Goal: Transaction & Acquisition: Subscribe to service/newsletter

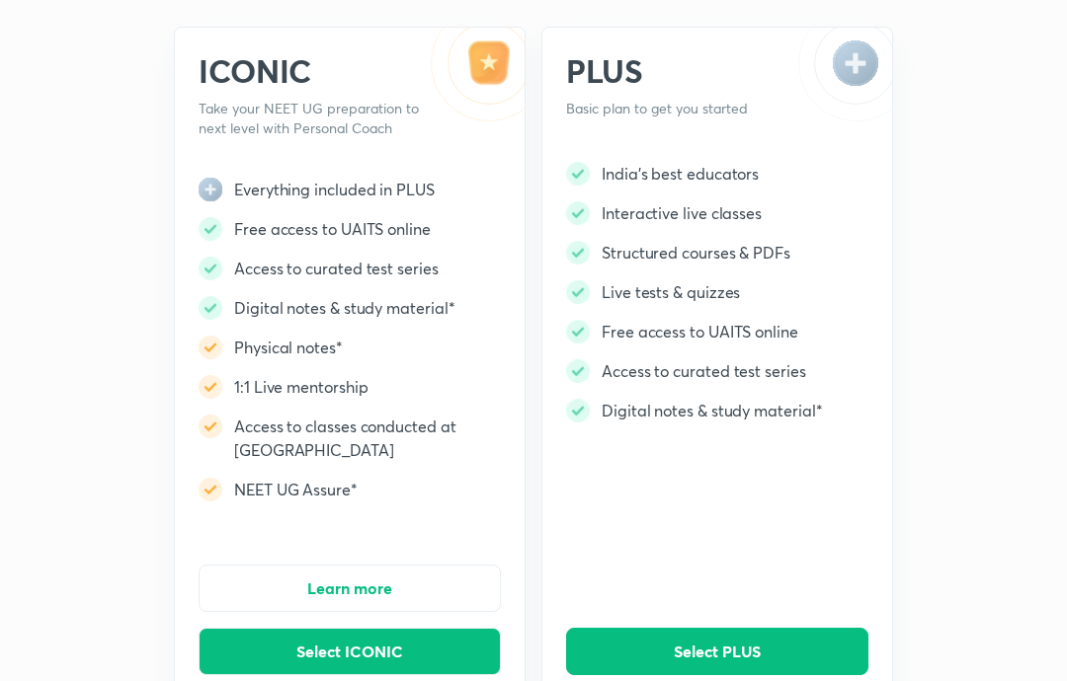
scroll to position [112, 0]
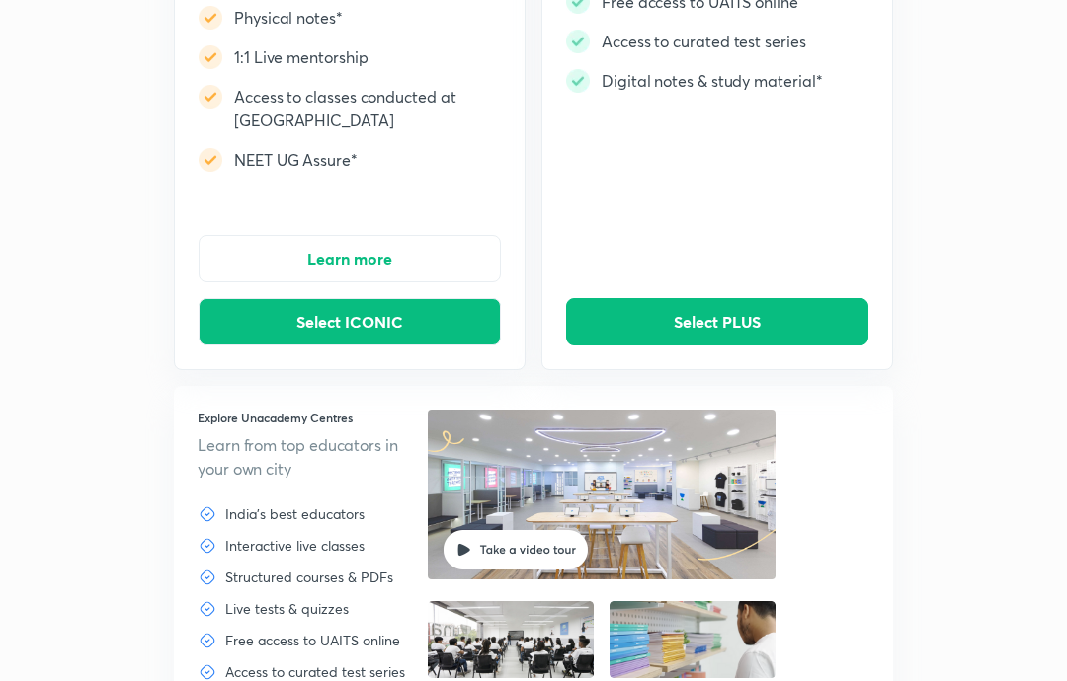
click at [846, 320] on button "Select PLUS" at bounding box center [717, 321] width 302 height 47
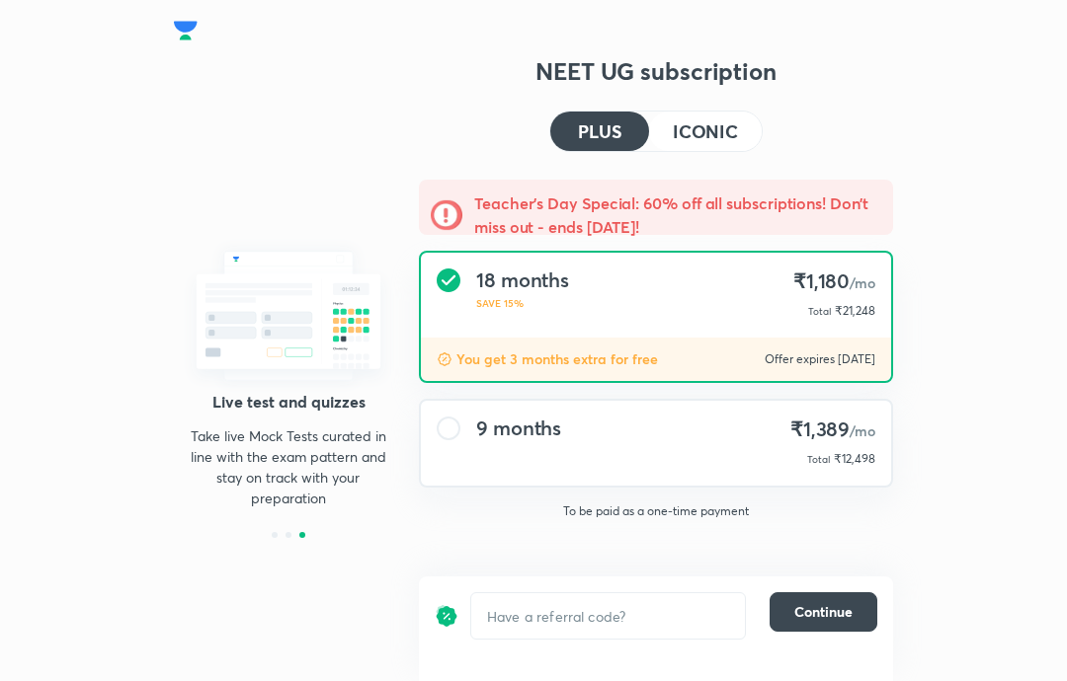
scroll to position [79, 0]
click at [588, 603] on input "text" at bounding box center [608, 617] width 274 height 44
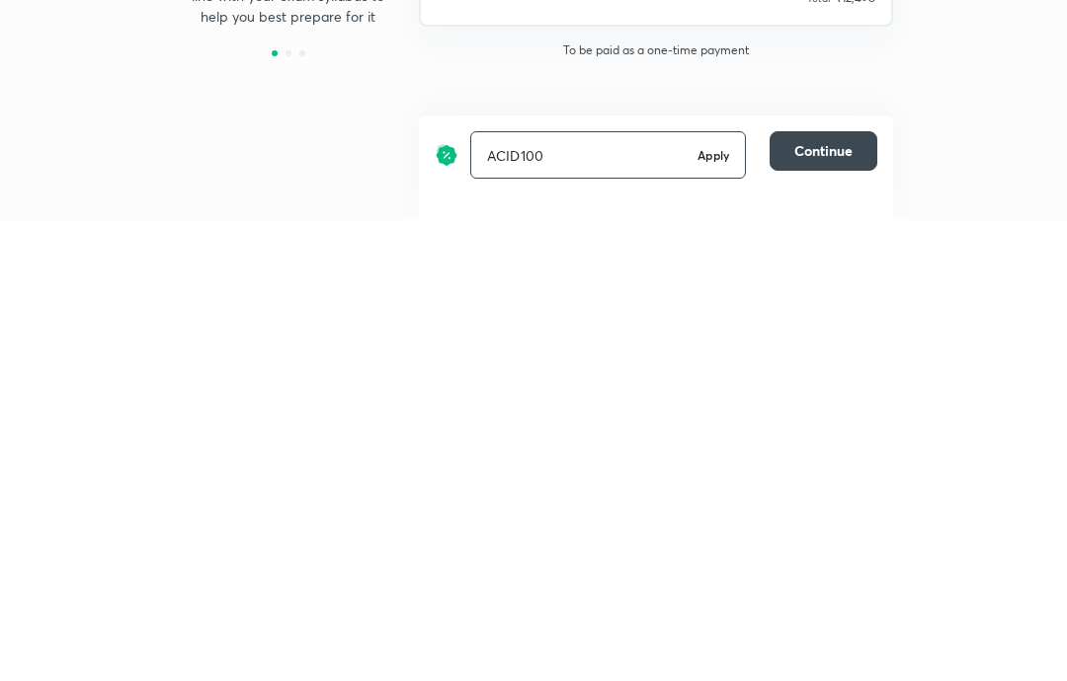
click at [725, 607] on h6 "Apply" at bounding box center [713, 616] width 32 height 18
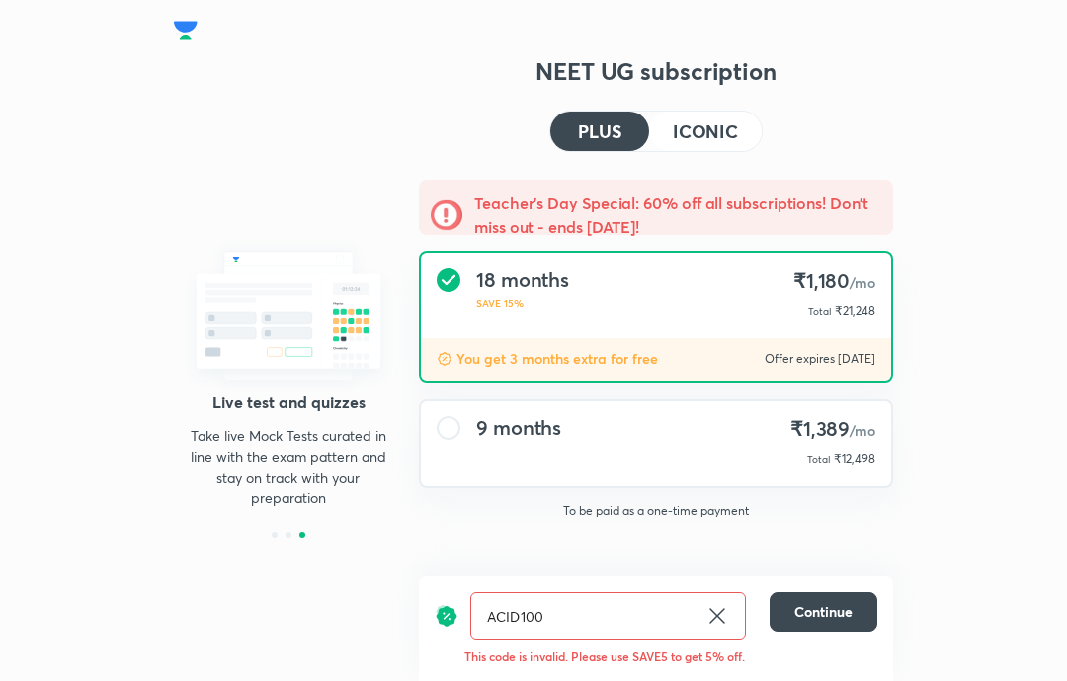
click at [877, 455] on div "9 months ₹1,389 /mo Total ₹12,498" at bounding box center [656, 443] width 470 height 85
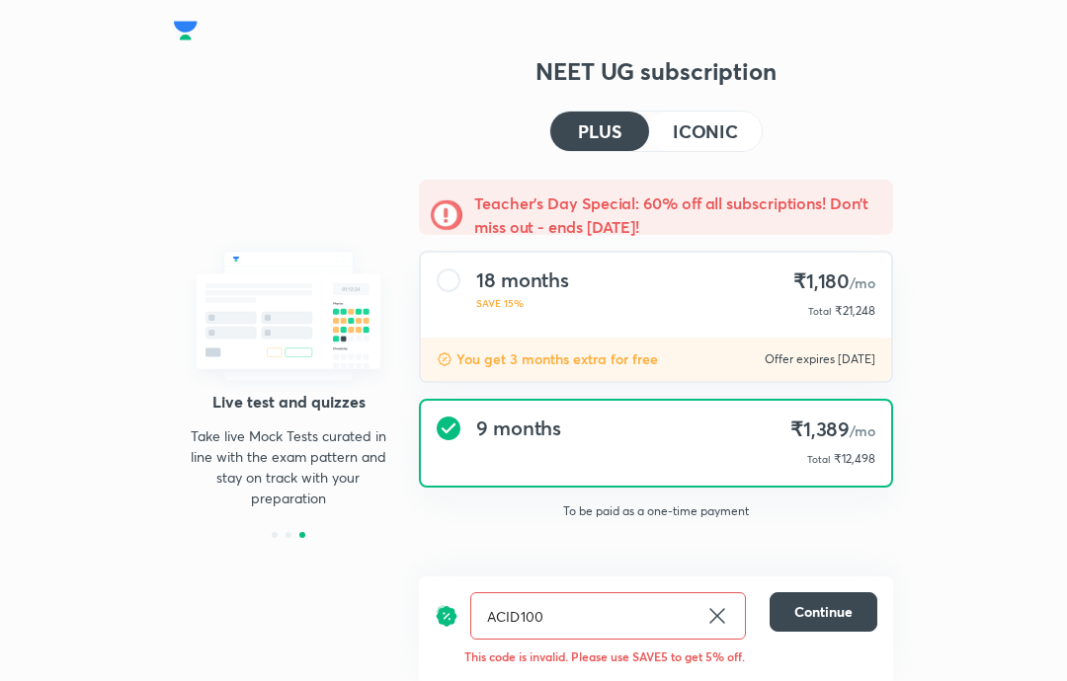
click at [859, 462] on span "₹12,498" at bounding box center [854, 458] width 41 height 15
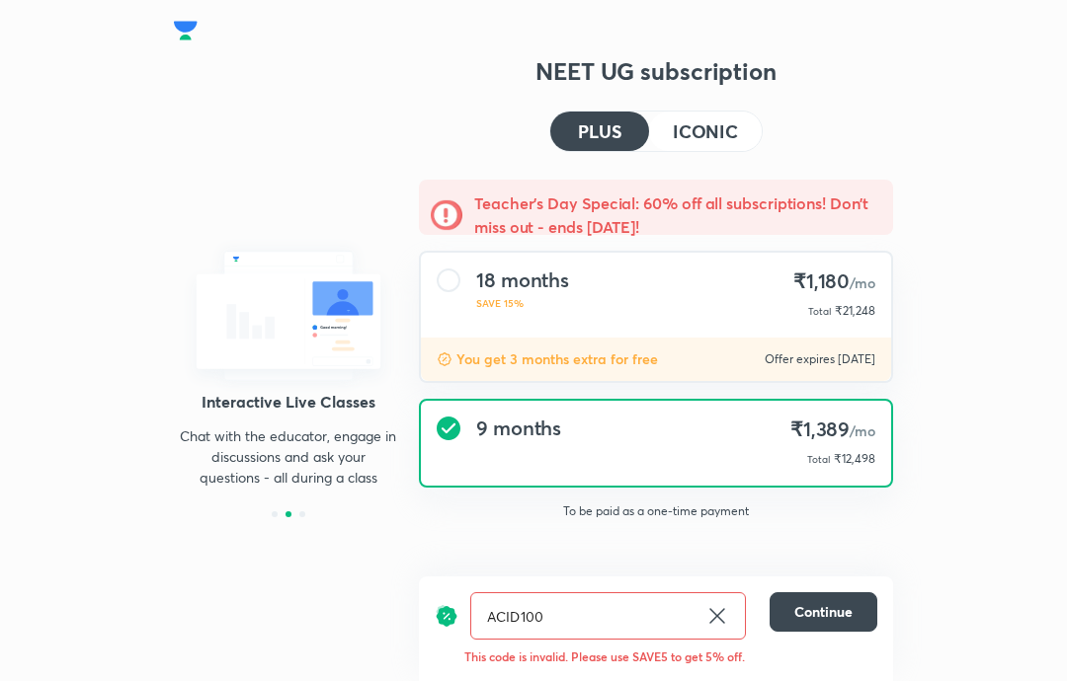
click at [643, 679] on div "ACID100 ​ Continue This code is invalid. Please use SAVE5 to get 5% off." at bounding box center [656, 629] width 474 height 105
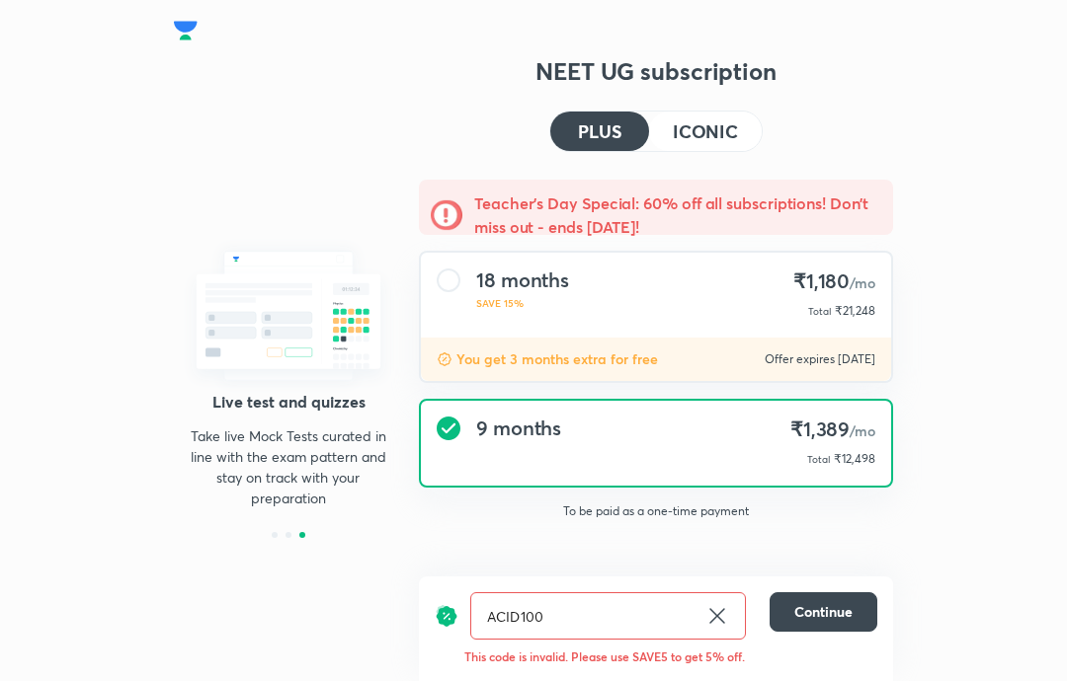
click at [651, 680] on div "ACID100 ​ Continue This code is invalid. Please use SAVE5 to get 5% off." at bounding box center [656, 629] width 474 height 105
click at [659, 680] on html "Structured courses All our courses are structured in line with your exam syllab…" at bounding box center [533, 340] width 1067 height 681
click at [714, 680] on html "Structured courses All our courses are structured in line with your exam syllab…" at bounding box center [533, 340] width 1067 height 681
click at [1031, 333] on div "Structured courses All our courses are structured in line with your exam syllab…" at bounding box center [533, 340] width 1067 height 681
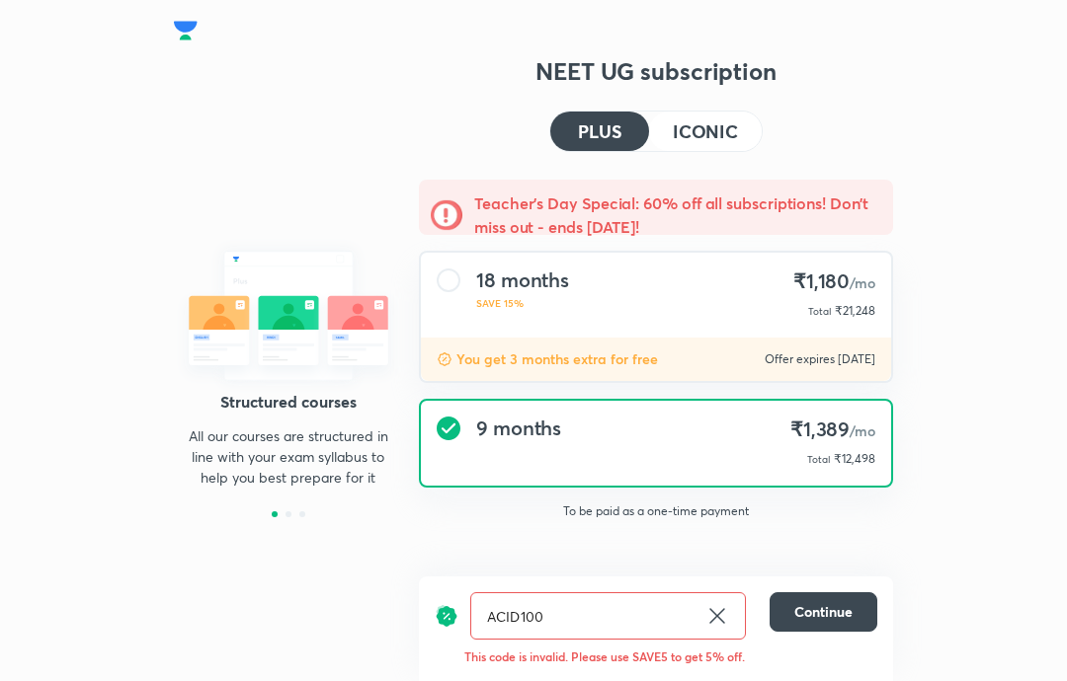
scroll to position [79, 0]
click at [687, 611] on input "ACID100" at bounding box center [584, 617] width 226 height 44
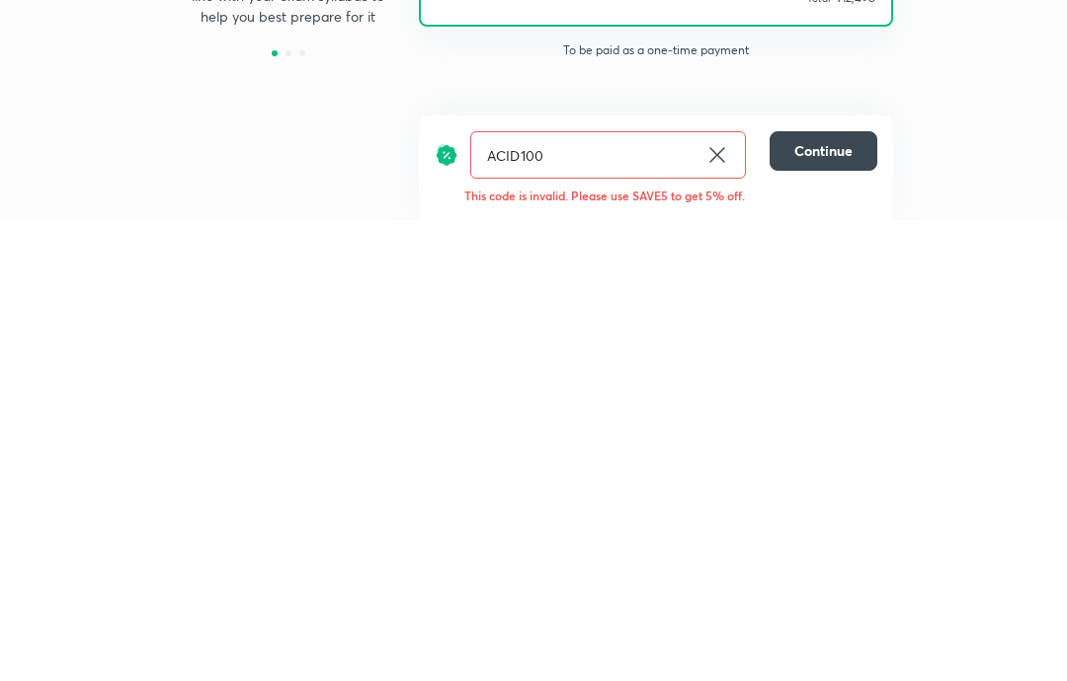
type input "ACID10"
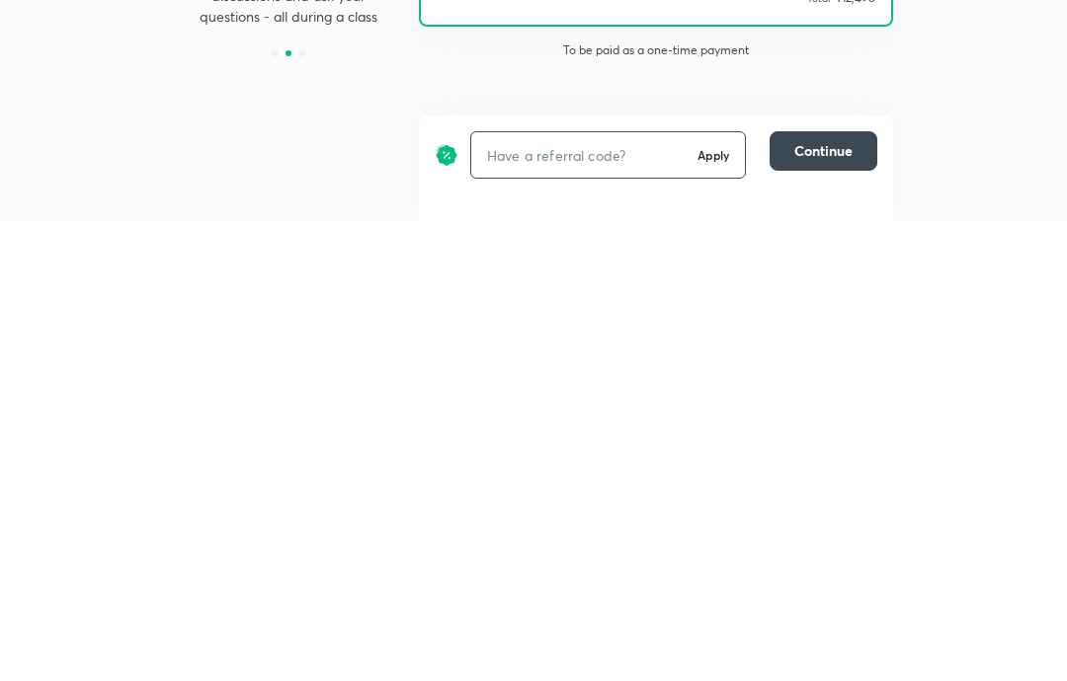
scroll to position [79, 0]
type input "ACIDSIR"
click at [717, 607] on h6 "Apply" at bounding box center [713, 616] width 32 height 18
